Goal: Information Seeking & Learning: Learn about a topic

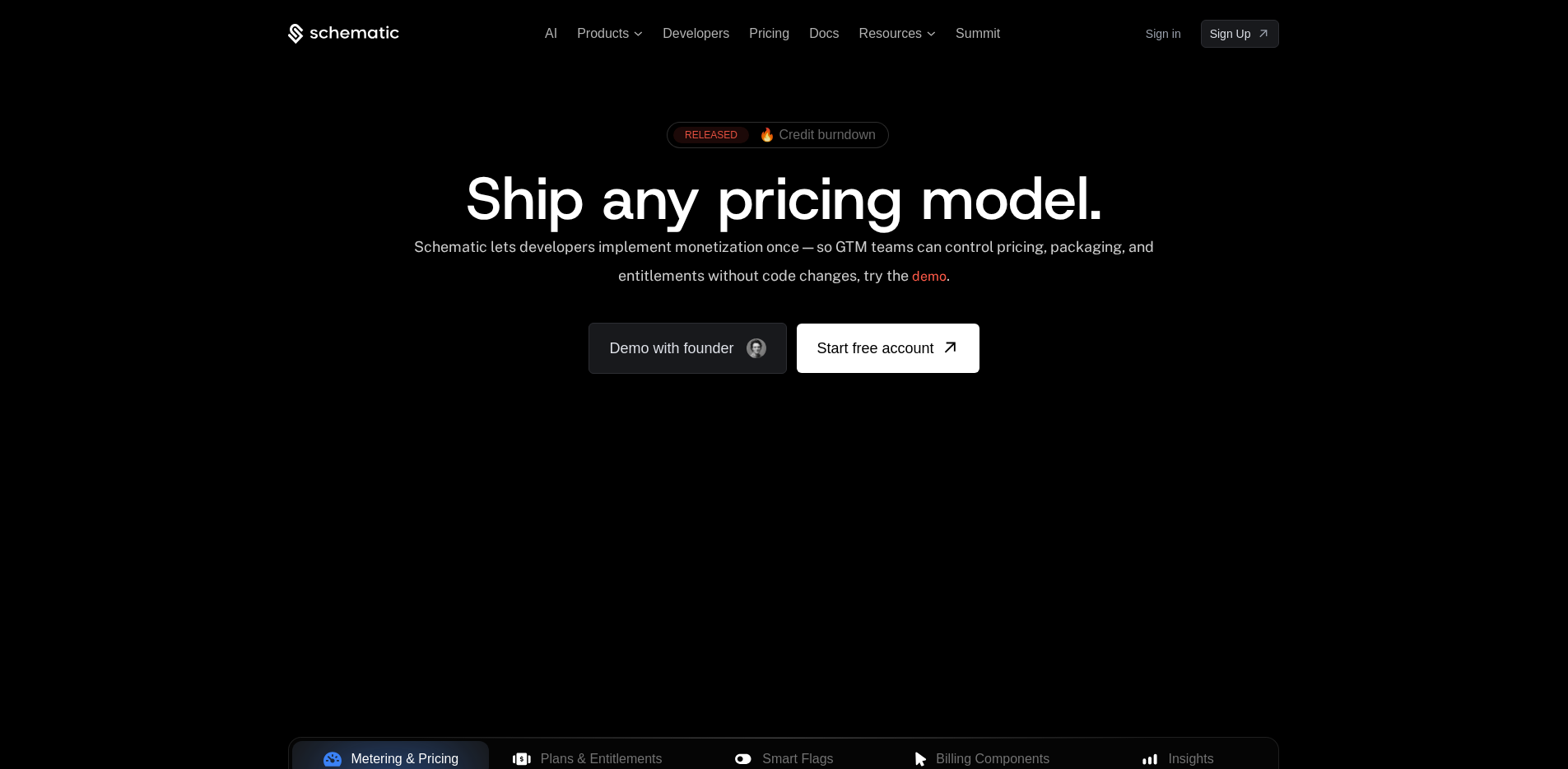
click at [753, 129] on link "RELEASED 🔥 Credit burndown" at bounding box center [774, 134] width 202 height 17
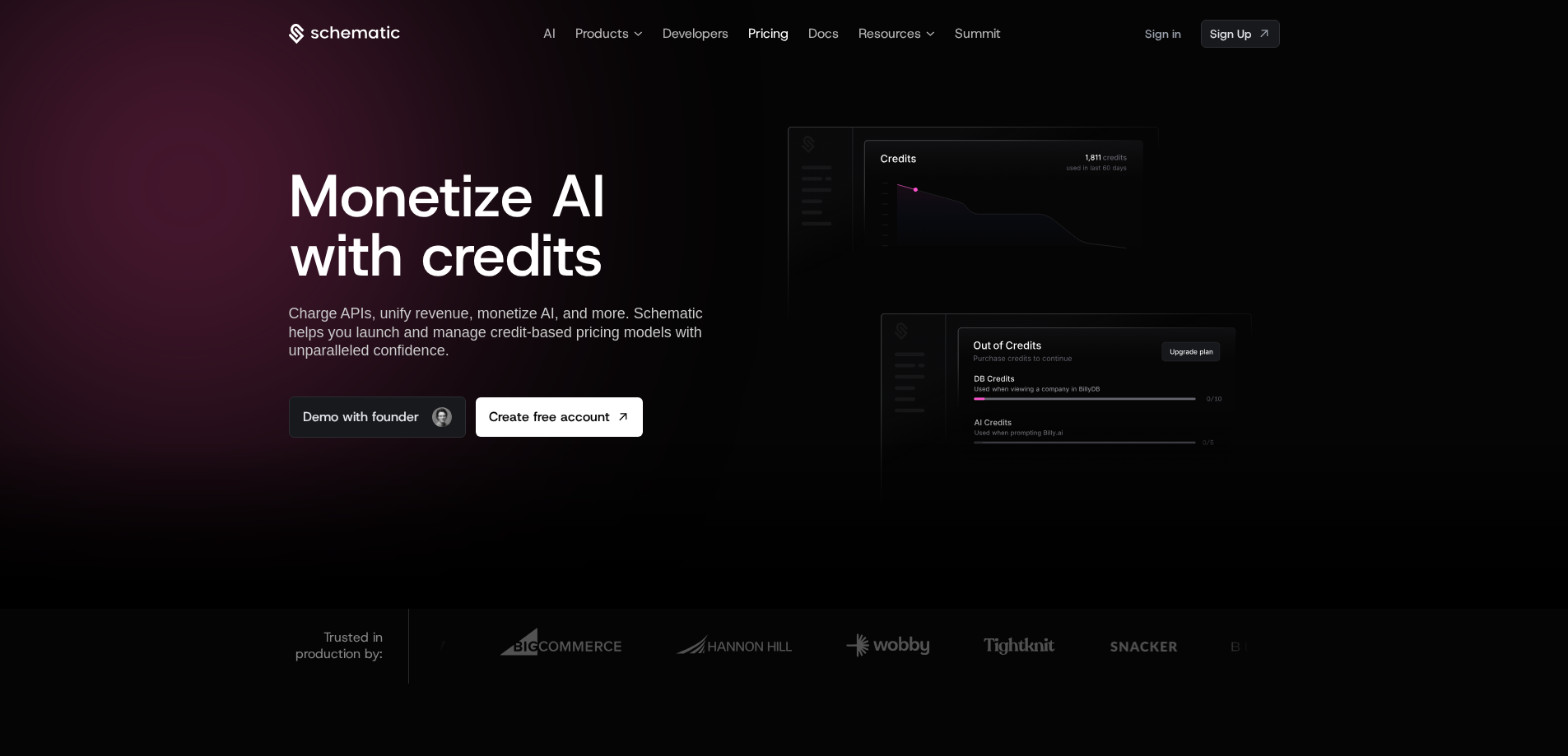
click at [766, 35] on span "Pricing" at bounding box center [769, 34] width 41 height 18
